Goal: Find specific page/section: Find specific page/section

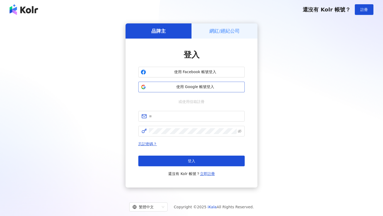
click at [176, 88] on span "使用 Google 帳號登入" at bounding box center [195, 86] width 94 height 5
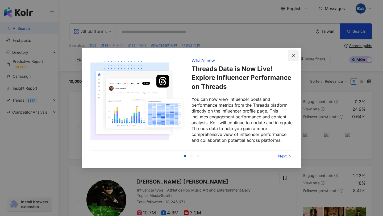
click at [296, 54] on span "Close" at bounding box center [293, 55] width 11 height 4
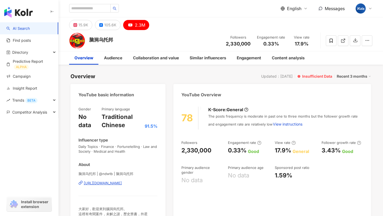
click at [122, 181] on div "[URL][DOMAIN_NAME]" at bounding box center [103, 183] width 38 height 5
